Goal: Task Accomplishment & Management: Manage account settings

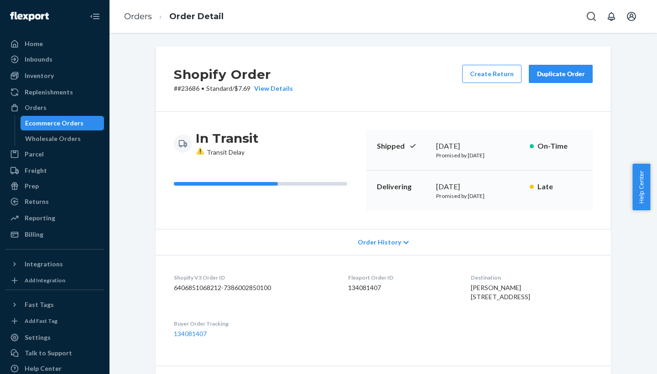
click at [435, 62] on div "Shopify Order # #23686 • Standard / $7.69 View Details Create Return Duplicate …" at bounding box center [383, 79] width 455 height 65
click at [54, 125] on div "Ecommerce Orders" at bounding box center [54, 123] width 58 height 9
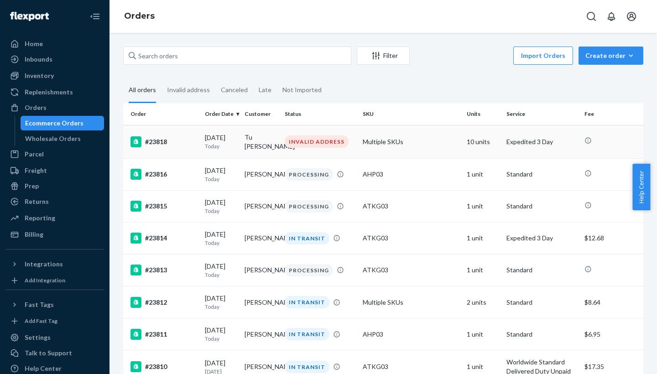
click at [216, 142] on p "Today" at bounding box center [221, 146] width 32 height 8
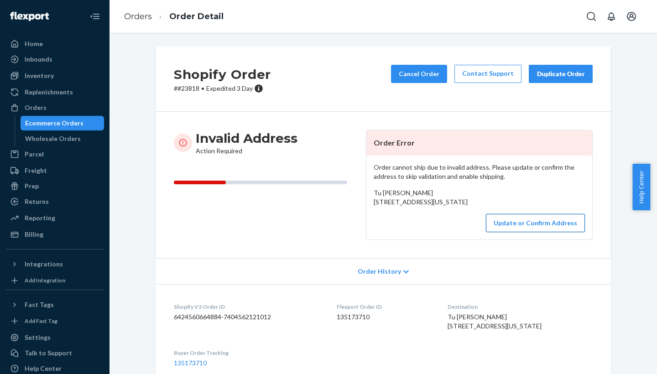
click at [550, 232] on button "Update or Confirm Address" at bounding box center [535, 223] width 99 height 18
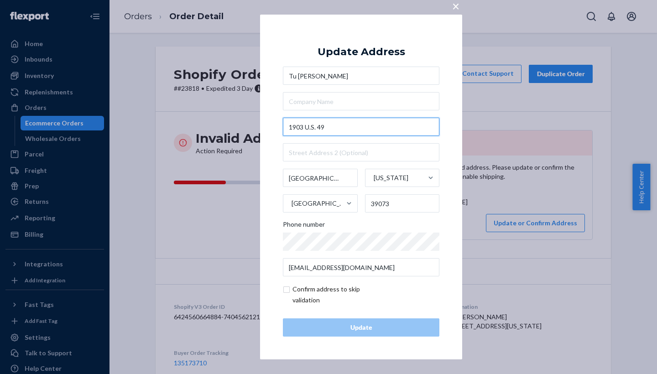
click at [357, 128] on input "1903 U.S. 49" at bounding box center [361, 127] width 156 height 18
paste input "Highway 49 S"
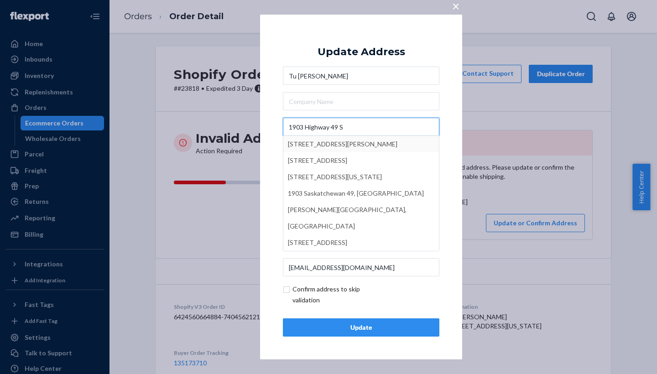
type input "1903 Highway 49 S"
click at [373, 111] on div "Tu [PERSON_NAME] 1903 Highway 49 S 1903 Highway 49, [PERSON_NAME], [GEOGRAPHIC_…" at bounding box center [361, 172] width 156 height 210
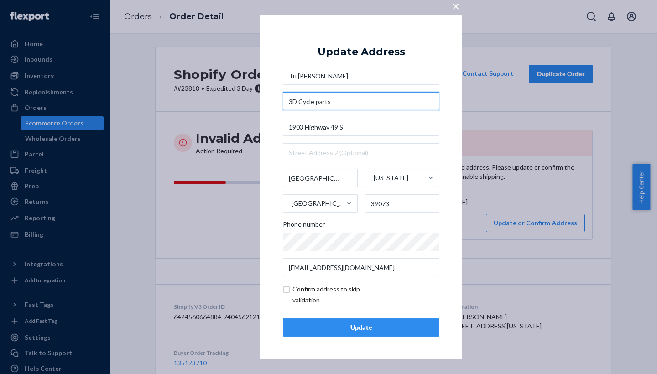
type input "3D Cycle parts"
click at [287, 287] on input "checkbox" at bounding box center [336, 295] width 106 height 22
checkbox input "true"
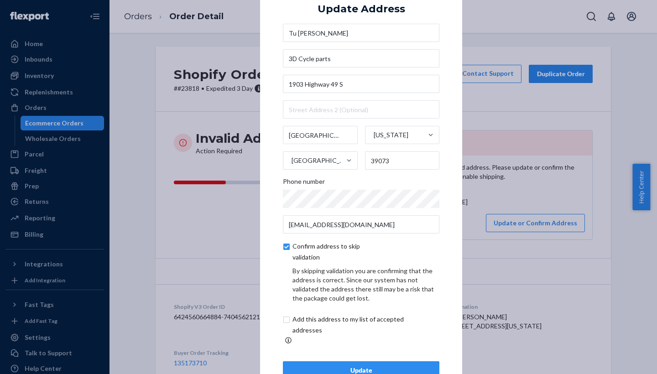
scroll to position [24, 0]
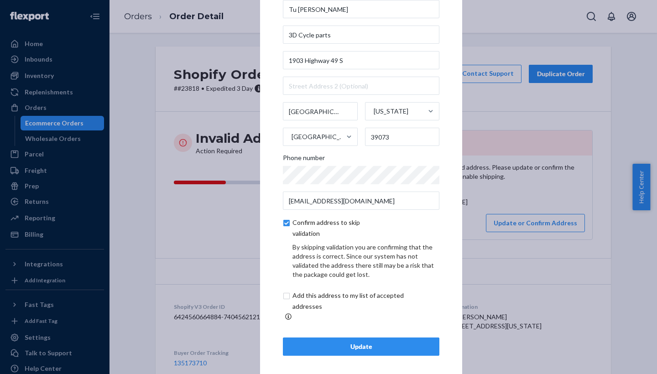
click at [285, 300] on input "checkbox" at bounding box center [359, 301] width 152 height 22
checkbox input "true"
click at [366, 344] on div "Update" at bounding box center [360, 346] width 141 height 9
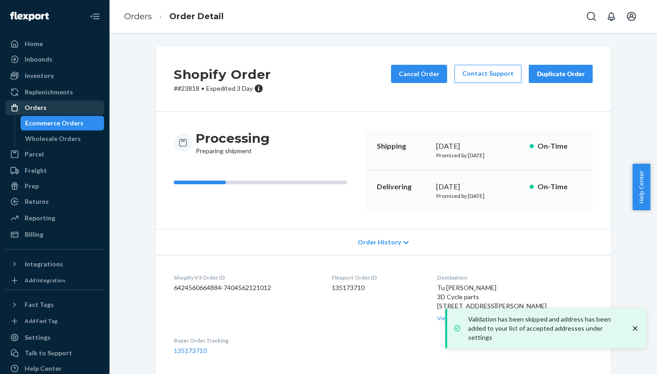
click at [45, 111] on div "Orders" at bounding box center [36, 107] width 22 height 9
